Goal: Check status

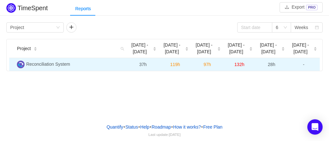
click at [54, 64] on span "Reconciliation System" at bounding box center [48, 64] width 44 height 5
click at [45, 64] on span "Reconciliation System" at bounding box center [48, 64] width 44 height 5
click at [209, 65] on span "97h" at bounding box center [207, 64] width 7 height 5
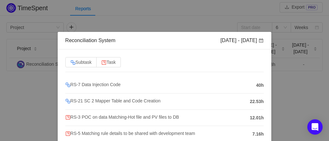
click at [285, 92] on div "Reconciliation System Sep 1 - 7 Subtask Task RS-7 Data Injection Code 40h RS-21…" at bounding box center [164, 70] width 329 height 141
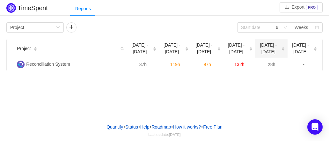
click at [271, 49] on span "[DATE] - [DATE]" at bounding box center [268, 48] width 21 height 13
click at [245, 49] on span "[DATE] - [DATE]" at bounding box center [236, 48] width 21 height 13
